Goal: Task Accomplishment & Management: Manage account settings

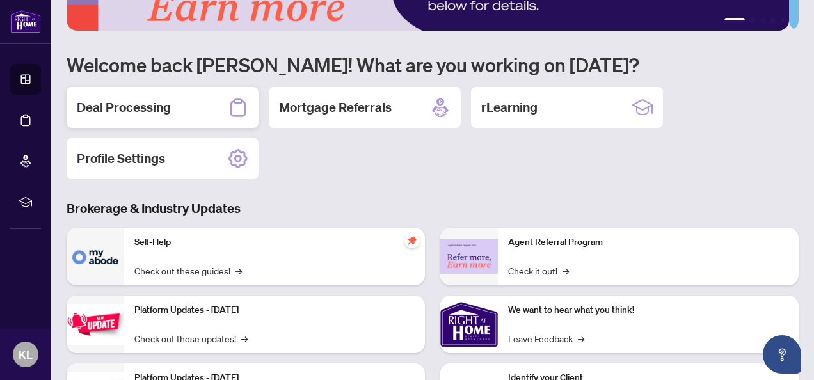
scroll to position [63, 0]
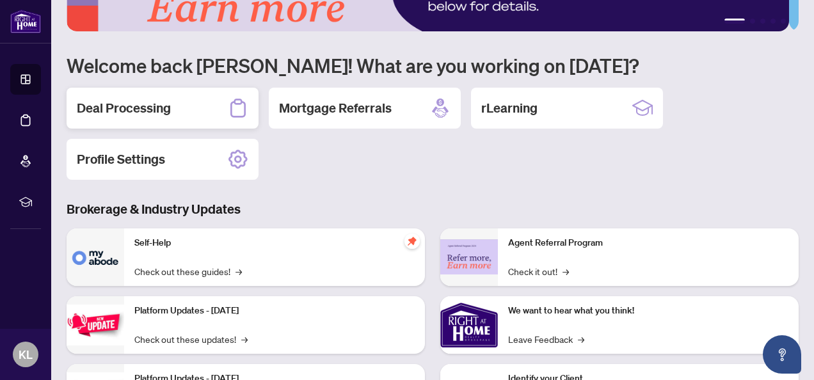
click at [143, 105] on h2 "Deal Processing" at bounding box center [124, 108] width 94 height 18
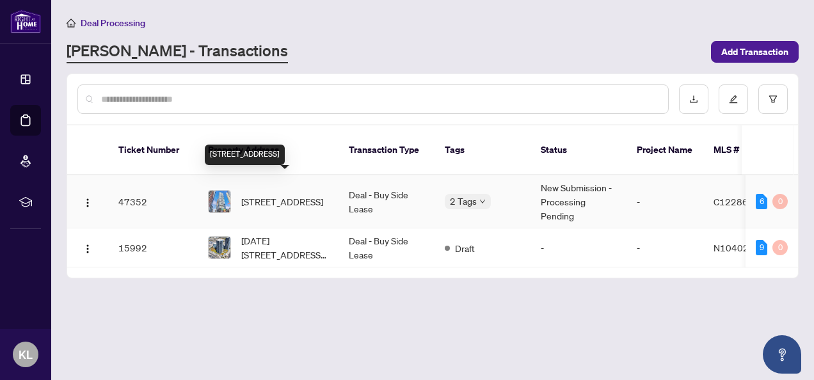
click at [291, 194] on span "2103-181 Dundas St, Toronto, Ontario M5A 0N5, Canada" at bounding box center [282, 201] width 82 height 14
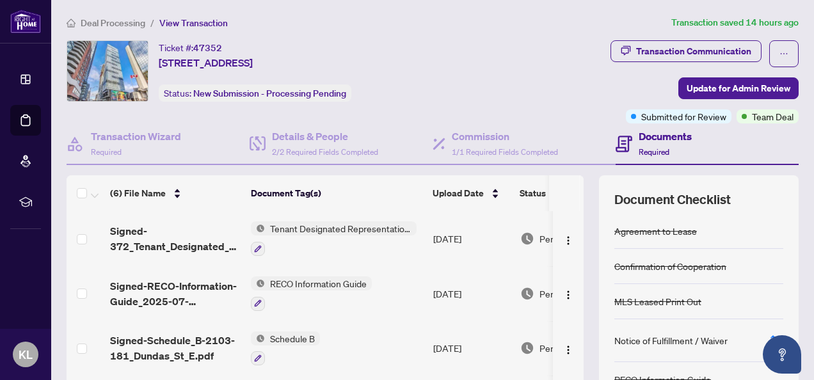
click at [417, 32] on div "Deal Processing / View Transaction Transaction saved 14 hours ago Ticket #: 473…" at bounding box center [432, 277] width 742 height 525
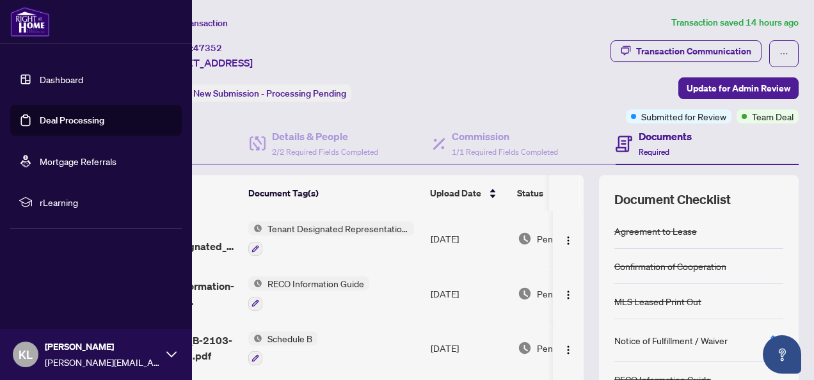
click at [29, 351] on span "KL" at bounding box center [26, 354] width 14 height 18
click at [52, 280] on span "Logout" at bounding box center [51, 278] width 29 height 20
